Goal: Communication & Community: Answer question/provide support

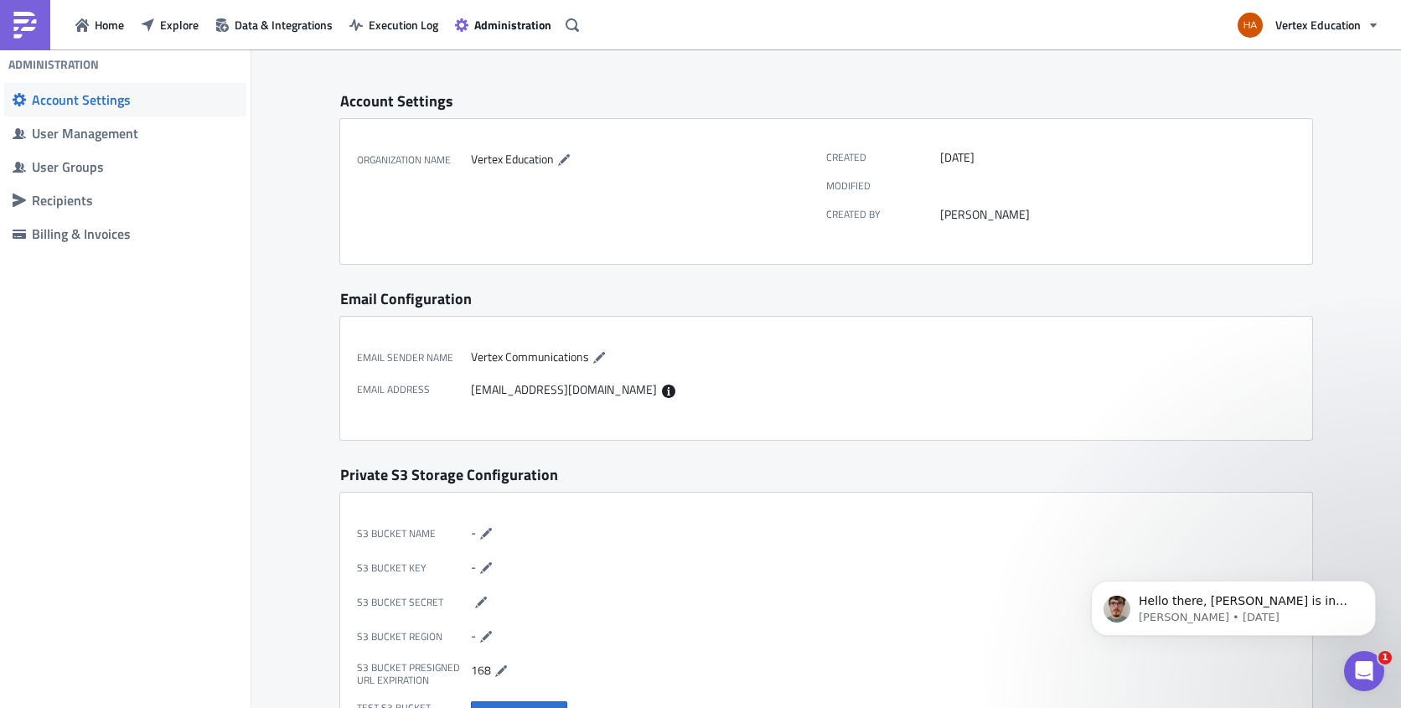
click at [1371, 668] on icon "Open Intercom Messenger" at bounding box center [1364, 672] width 28 height 28
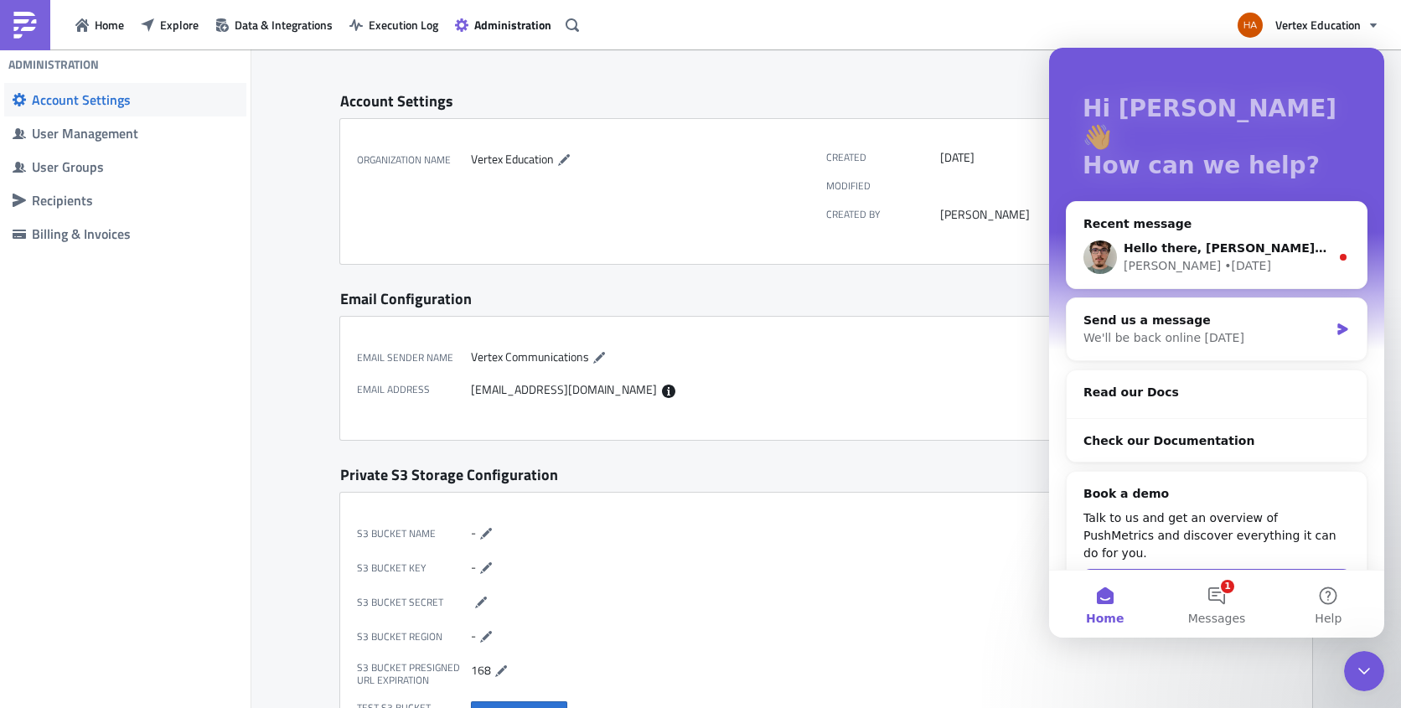
scroll to position [80, 0]
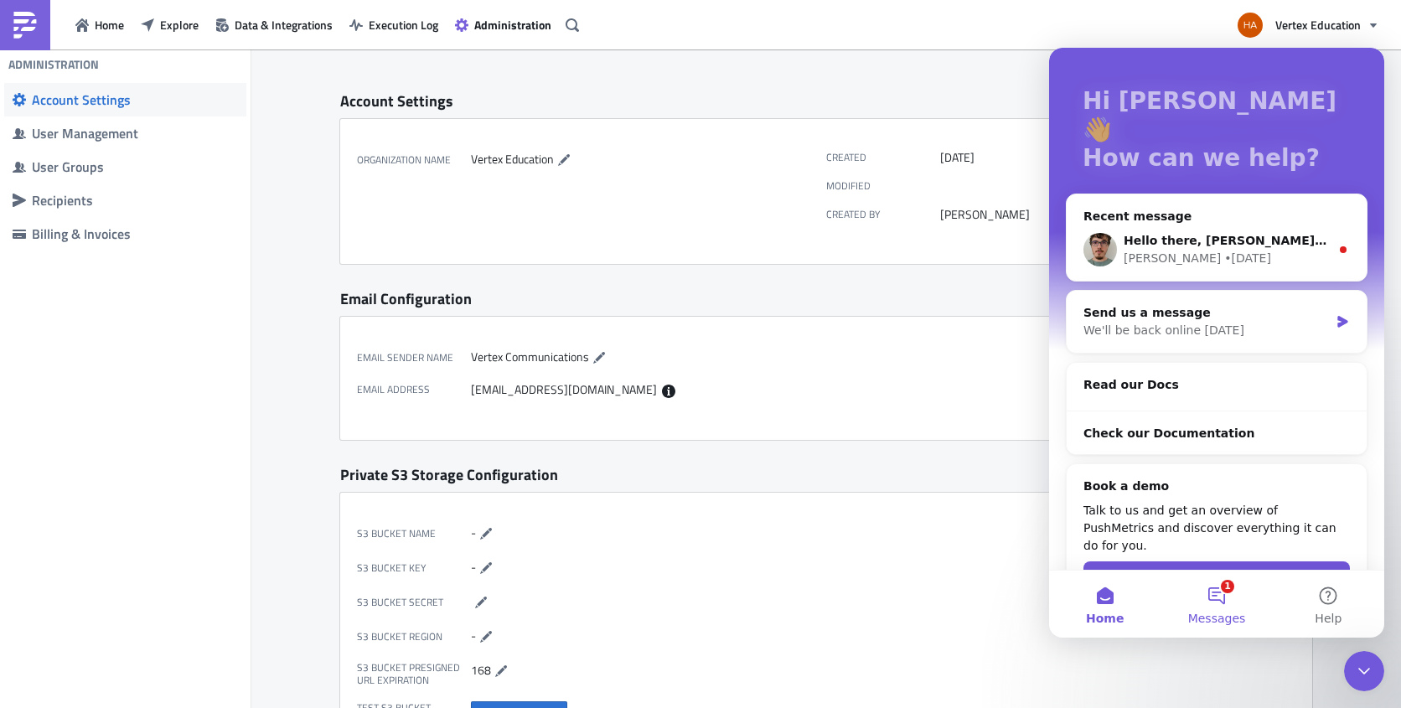
click at [1221, 607] on button "1 Messages" at bounding box center [1215, 603] width 111 height 67
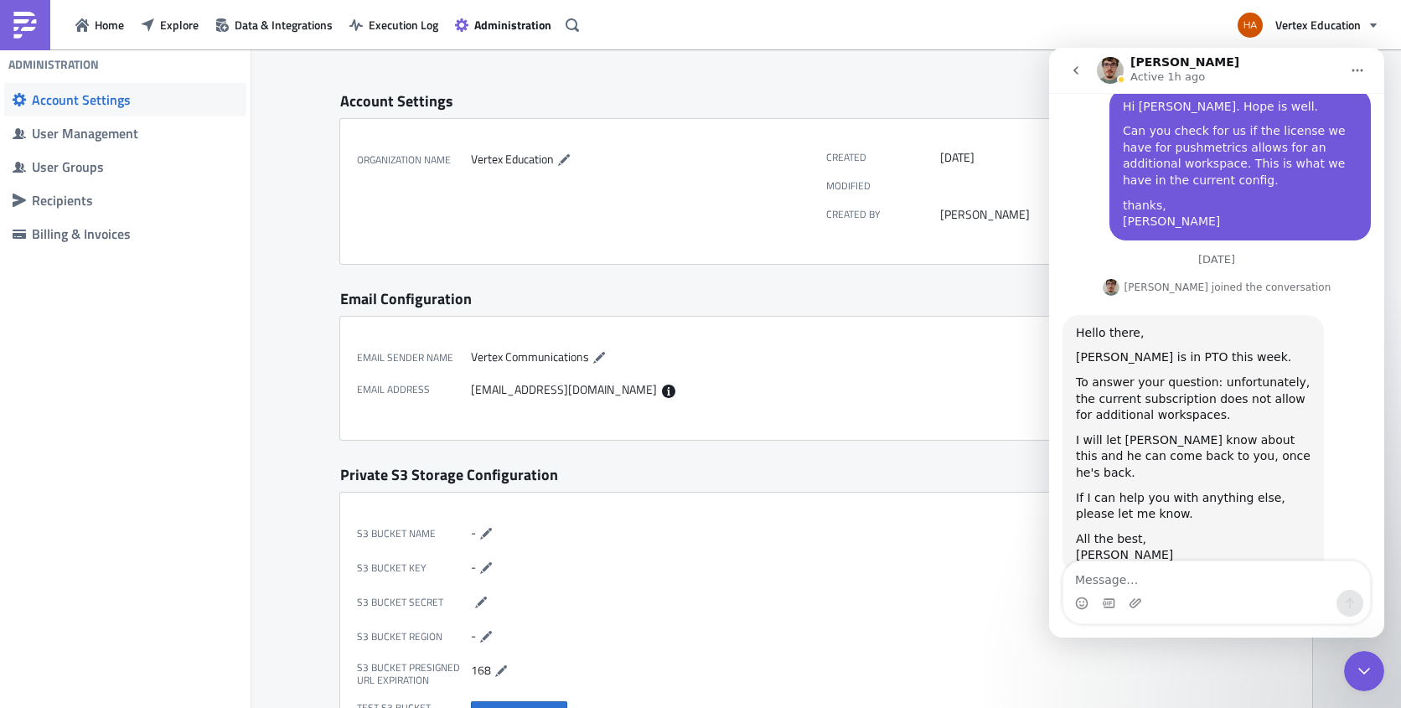
scroll to position [359, 0]
click at [1214, 578] on textarea "Message…" at bounding box center [1216, 575] width 307 height 28
click at [1129, 577] on textarea "Message…" at bounding box center [1216, 575] width 307 height 28
type textarea "Thanks for the response [PERSON_NAME]."
click at [506, 36] on button "Administration" at bounding box center [503, 25] width 113 height 26
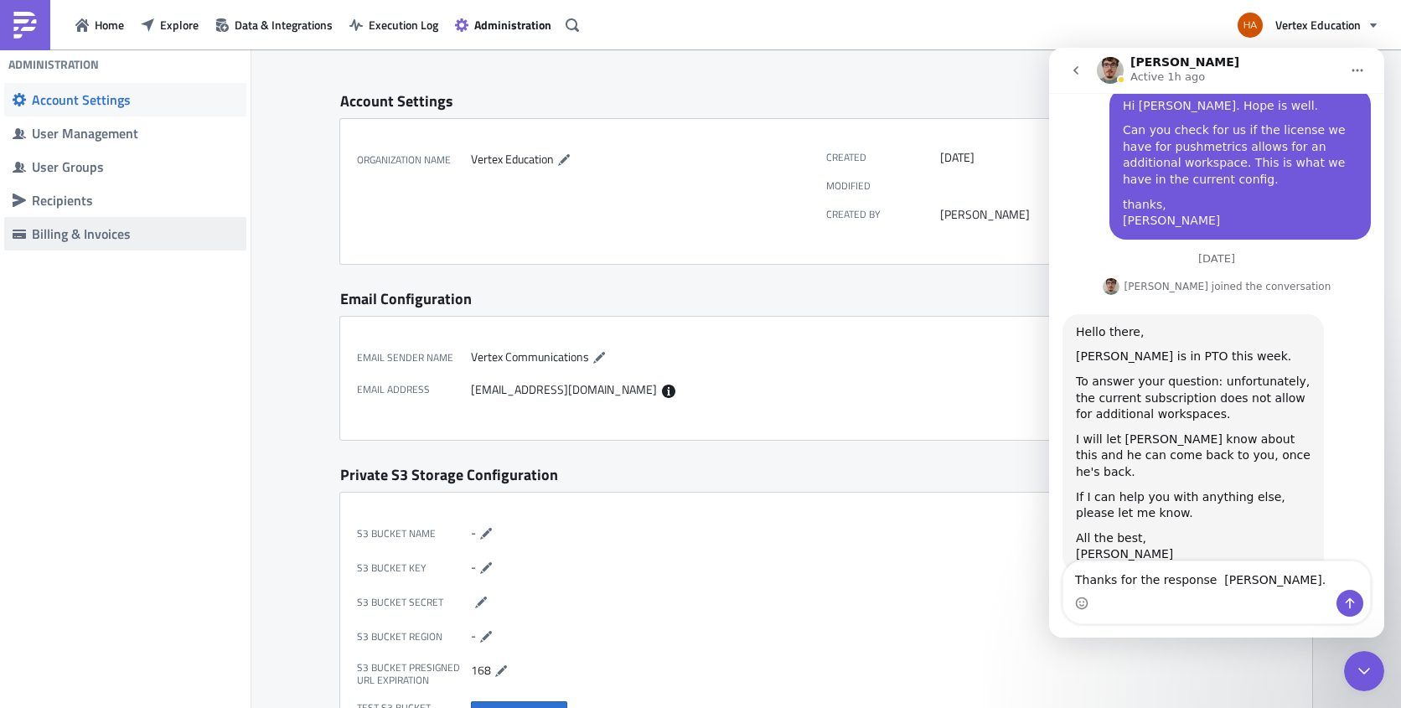
click at [96, 239] on div "Billing & Invoices" at bounding box center [135, 233] width 206 height 17
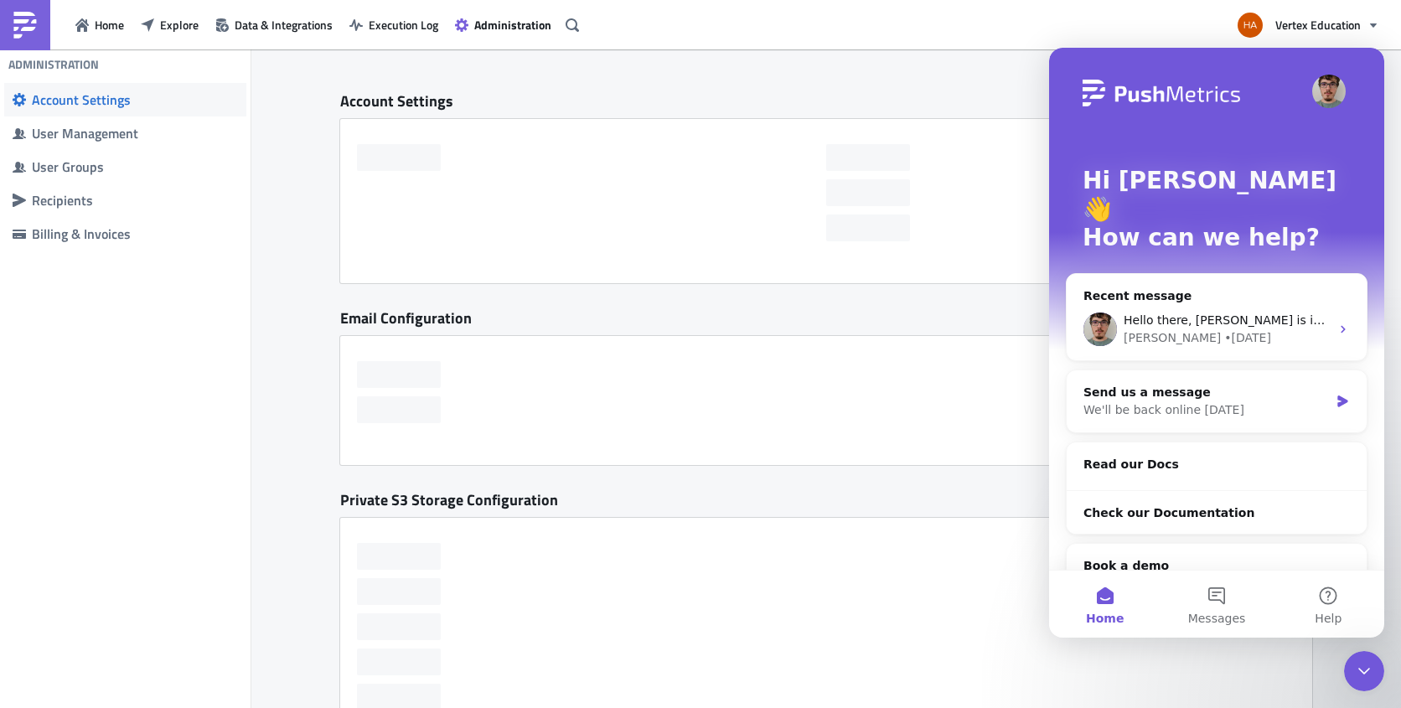
scroll to position [80, 0]
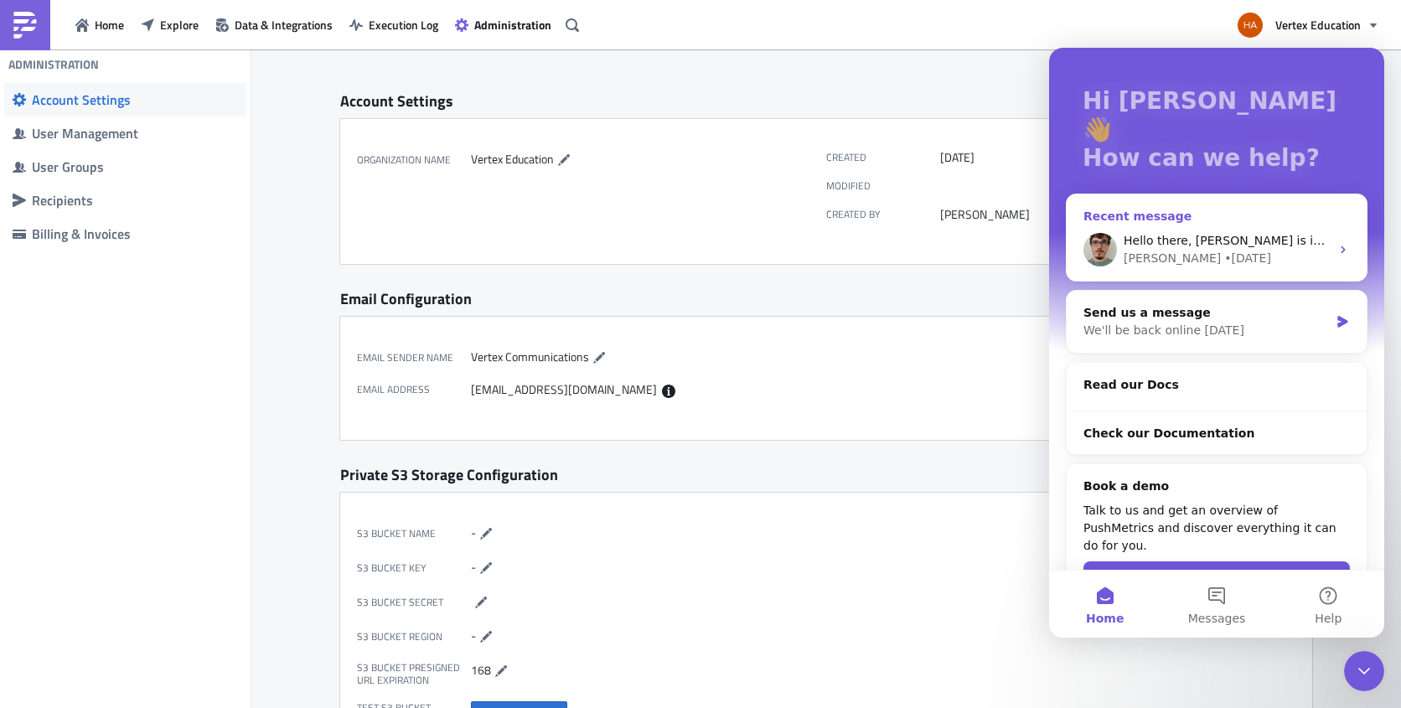
click at [1241, 240] on div "Hello there, [PERSON_NAME] is in PTO this week. To answer your question: unfort…" at bounding box center [1216, 250] width 300 height 62
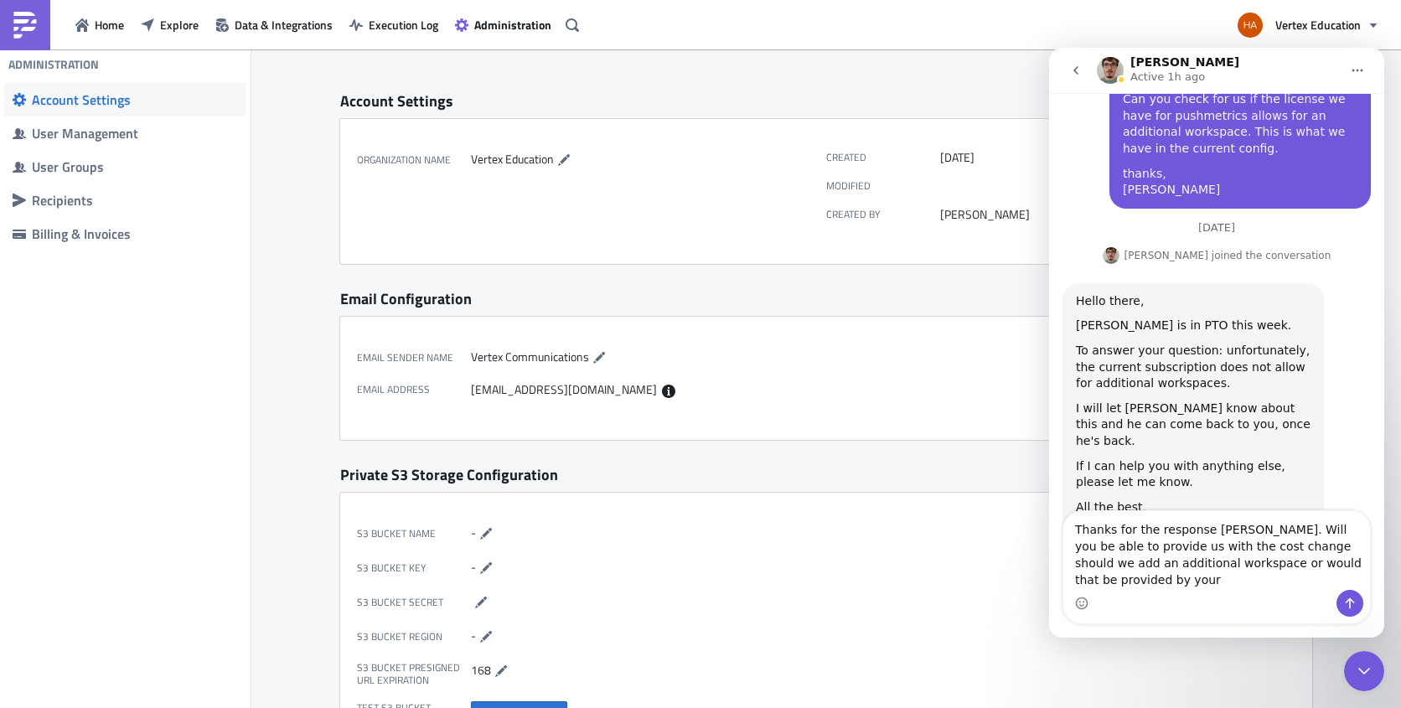
scroll to position [409, 0]
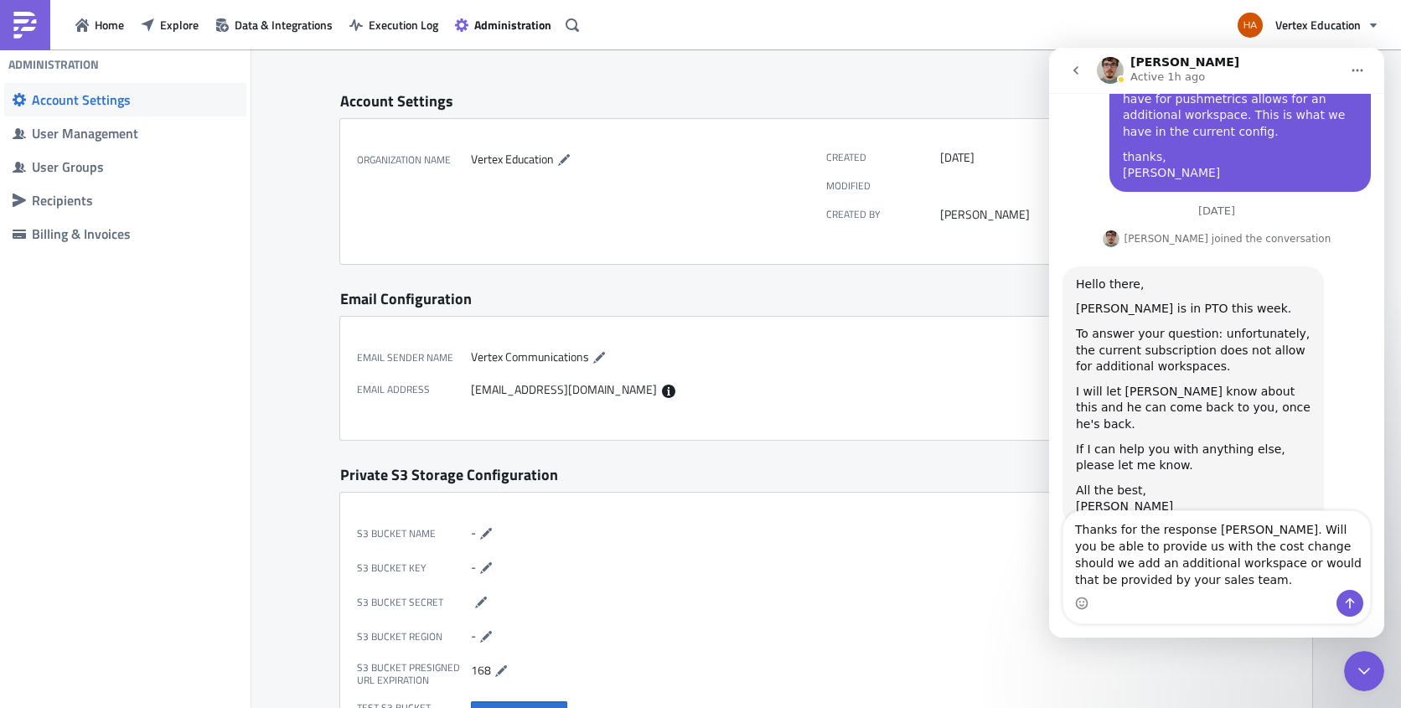
click at [1309, 546] on textarea "Thanks for the response [PERSON_NAME]. Will you be able to provide us with the …" at bounding box center [1216, 550] width 307 height 79
click at [1309, 546] on textarea "Thanks for the response Zsolt. Will you be able to provide us with the cost cha…" at bounding box center [1216, 550] width 307 height 79
click at [1169, 581] on textarea "Thanks for the response Zsolt. Will you be able to provide us with the cost cha…" at bounding box center [1216, 550] width 307 height 79
type textarea "Thanks for the response Zsolt. Will you be able to provide us with the cost cha…"
click at [1351, 611] on button "Send a message…" at bounding box center [1349, 603] width 27 height 27
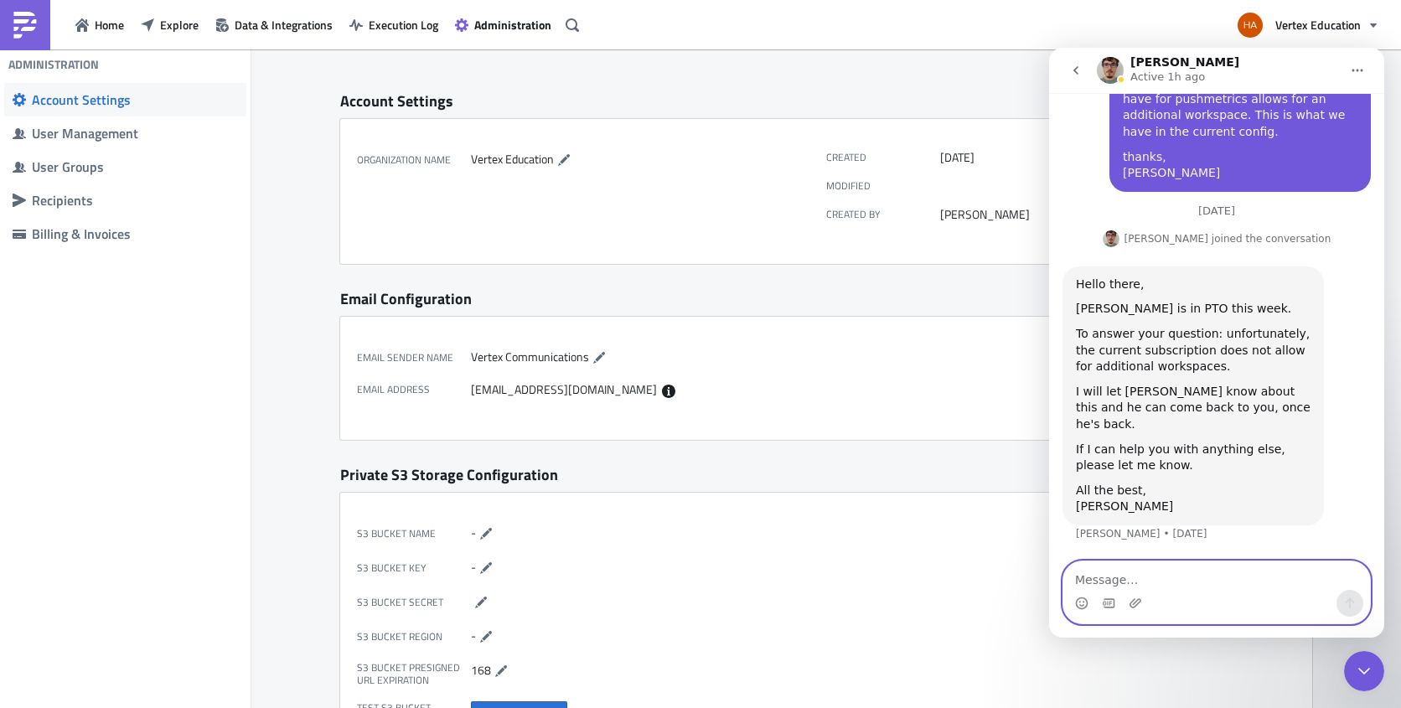
scroll to position [481, 0]
